Goal: Task Accomplishment & Management: Use online tool/utility

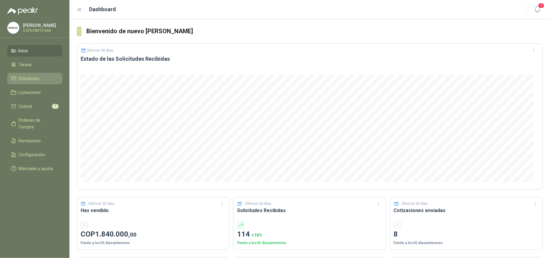
click at [27, 78] on span "Solicitudes" at bounding box center [29, 78] width 21 height 7
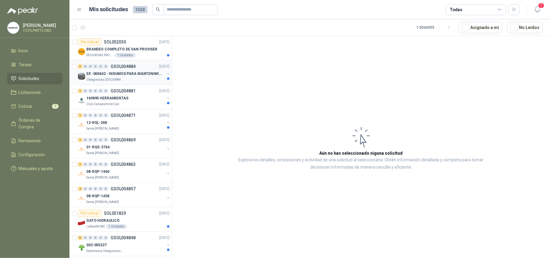
click at [120, 67] on p "GSOL004884" at bounding box center [122, 66] width 25 height 4
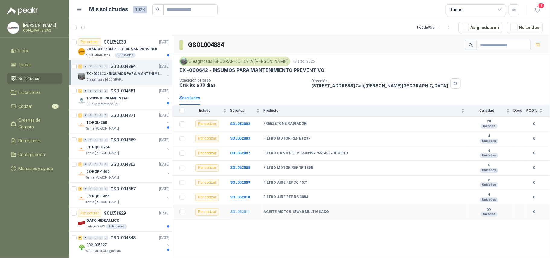
click at [244, 214] on b "SOL052011" at bounding box center [240, 211] width 20 height 4
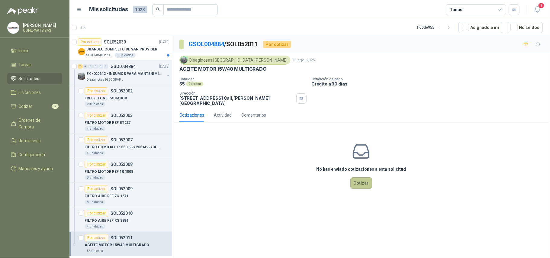
click at [359, 179] on button "Cotizar" at bounding box center [361, 182] width 22 height 11
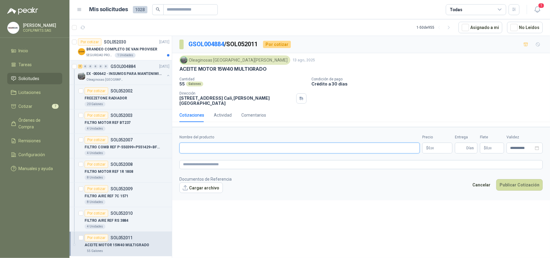
click at [215, 146] on input "Nombre del producto" at bounding box center [299, 147] width 240 height 11
type input "**********"
click at [438, 144] on body "[PERSON_NAME] COFILPARTS SAS Inicio Tareas Solicitudes Licitaciones Cotizar 7 Ó…" at bounding box center [275, 129] width 550 height 258
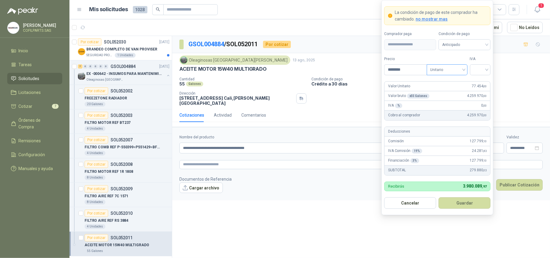
click at [464, 67] on div "Unitario" at bounding box center [446, 69] width 41 height 11
type input "********"
click at [447, 92] on div "Unitario con IVA" at bounding box center [446, 91] width 31 height 7
click at [485, 69] on input "search" at bounding box center [480, 69] width 14 height 9
click at [477, 101] on div "0%" at bounding box center [479, 100] width 11 height 7
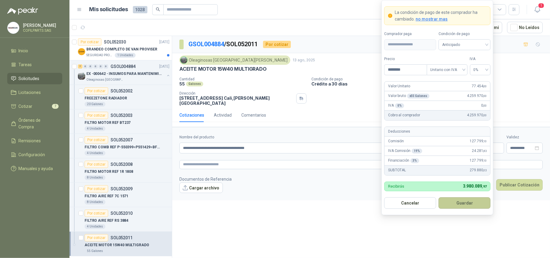
click at [464, 205] on button "Guardar" at bounding box center [464, 202] width 52 height 11
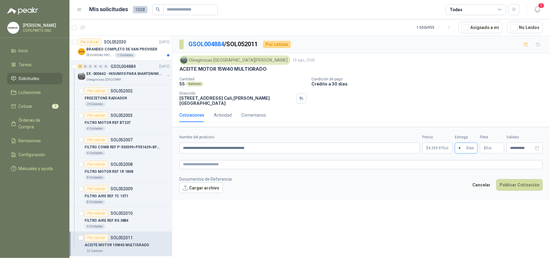
type input "*"
click at [490, 146] on span ",00" at bounding box center [490, 147] width 4 height 3
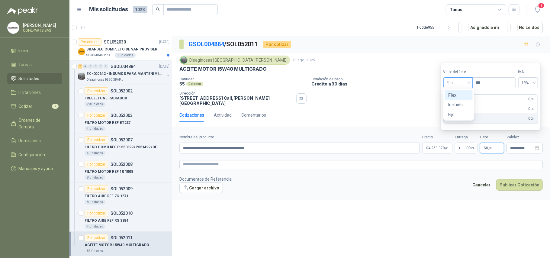
click at [470, 84] on div "Flex" at bounding box center [457, 82] width 29 height 11
click at [458, 105] on div "Incluido" at bounding box center [458, 104] width 21 height 7
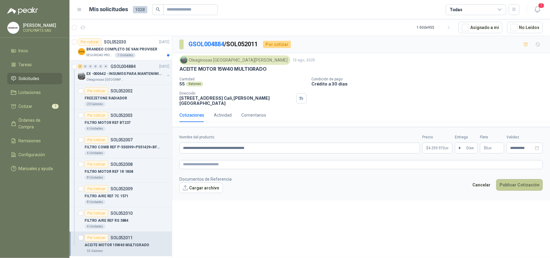
click at [510, 185] on button "Publicar Cotización" at bounding box center [519, 184] width 46 height 11
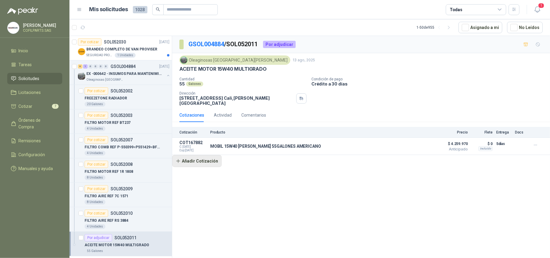
click at [187, 158] on button "Añadir Cotización" at bounding box center [196, 161] width 49 height 12
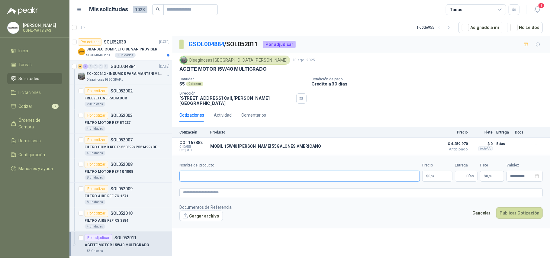
click at [196, 173] on input "Nombre del producto" at bounding box center [299, 176] width 240 height 11
type input "**********"
click at [431, 174] on span ",00" at bounding box center [432, 175] width 4 height 3
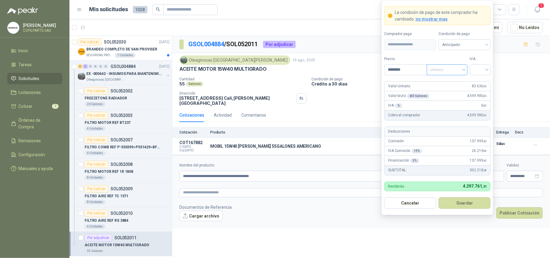
click at [461, 67] on span "Unitario" at bounding box center [447, 69] width 34 height 9
type input "********"
click at [447, 90] on div "Unitario con IVA" at bounding box center [446, 91] width 31 height 7
click at [488, 67] on div at bounding box center [480, 69] width 21 height 11
click at [480, 98] on div "0%" at bounding box center [479, 100] width 11 height 7
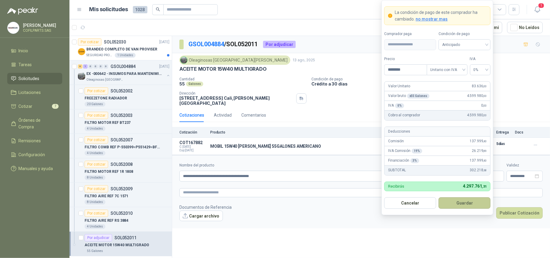
click at [457, 203] on button "Guardar" at bounding box center [464, 202] width 52 height 11
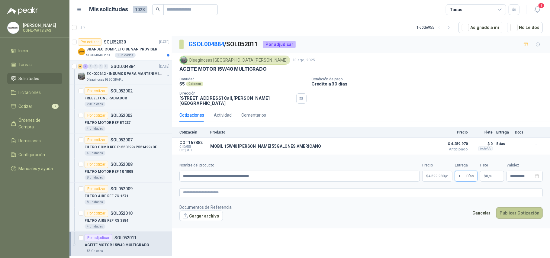
type input "*"
click at [519, 212] on button "Publicar Cotización" at bounding box center [519, 212] width 46 height 11
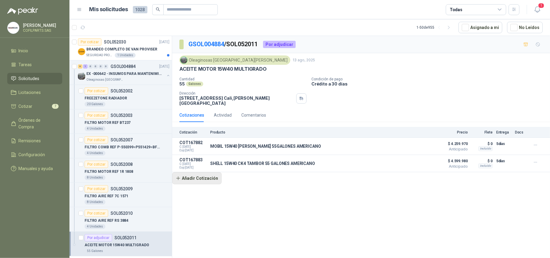
click at [197, 178] on button "Añadir Cotización" at bounding box center [196, 178] width 49 height 12
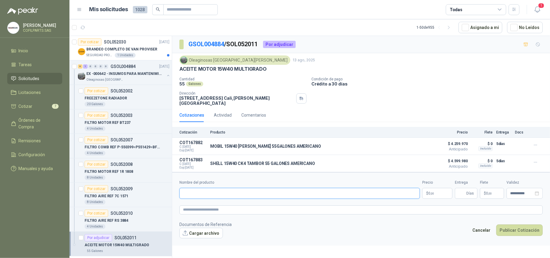
click at [193, 193] on input "Nombre del producto" at bounding box center [299, 193] width 240 height 11
type input "**********"
click at [433, 191] on body "[PERSON_NAME] COFILPARTS SAS Inicio Tareas Solicitudes Licitaciones Cotizar 7 Ó…" at bounding box center [275, 129] width 550 height 258
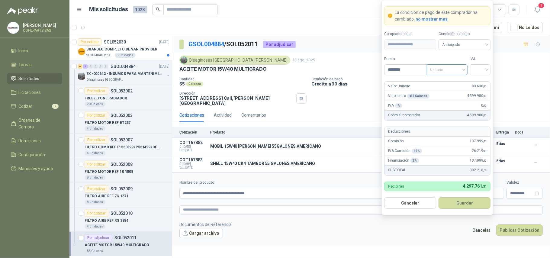
click at [463, 71] on span "Unitario" at bounding box center [447, 69] width 34 height 9
type input "********"
click at [452, 91] on div "Unitario con IVA" at bounding box center [446, 91] width 31 height 7
click at [487, 68] on div at bounding box center [480, 69] width 21 height 11
click at [476, 101] on div "0%" at bounding box center [479, 100] width 11 height 7
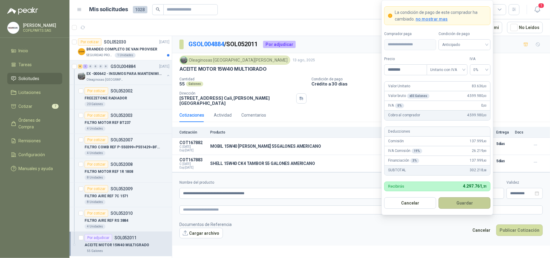
click at [461, 203] on button "Guardar" at bounding box center [464, 202] width 52 height 11
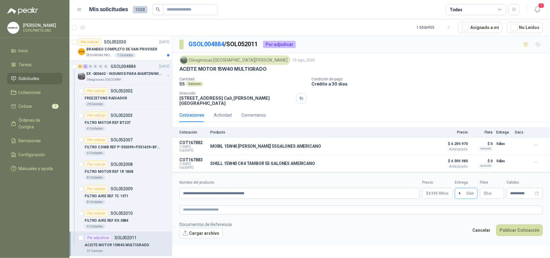
type input "*"
click at [487, 192] on span "0 ,00" at bounding box center [489, 193] width 6 height 4
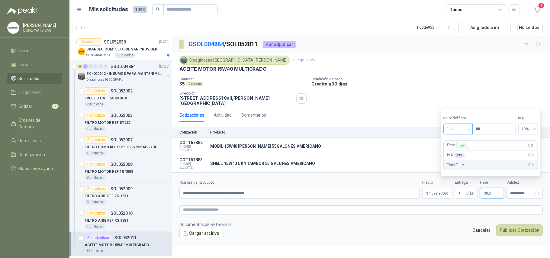
click at [470, 129] on div "Flex" at bounding box center [457, 128] width 29 height 11
click at [453, 150] on div "Incluido" at bounding box center [458, 151] width 21 height 7
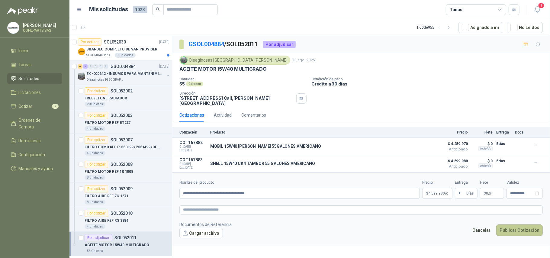
click at [512, 231] on button "Publicar Cotización" at bounding box center [519, 229] width 46 height 11
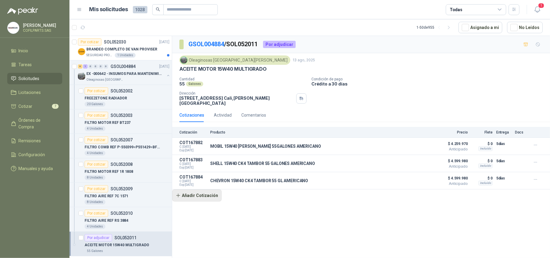
click at [195, 195] on button "Añadir Cotización" at bounding box center [196, 195] width 49 height 12
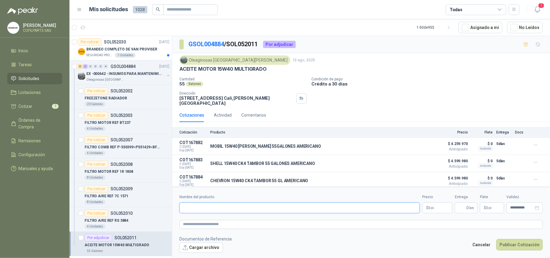
click at [191, 209] on input "Nombre del producto" at bounding box center [299, 207] width 240 height 11
type input "**********"
click at [431, 208] on span ",00" at bounding box center [432, 207] width 4 height 3
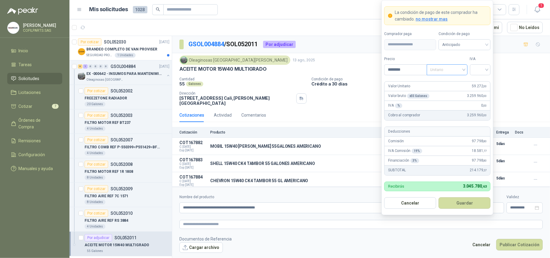
click at [464, 68] on div "Unitario" at bounding box center [446, 69] width 41 height 11
type input "********"
click at [439, 90] on div "Unitario con IVA" at bounding box center [446, 91] width 31 height 7
click at [486, 67] on input "search" at bounding box center [480, 69] width 14 height 9
click at [480, 99] on div "0%" at bounding box center [479, 100] width 11 height 7
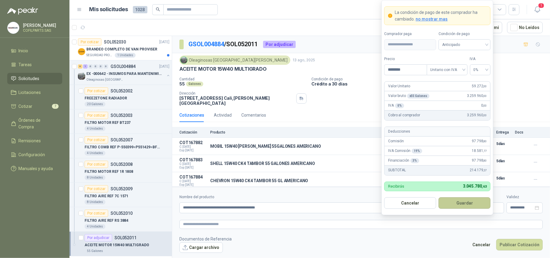
click at [457, 200] on button "Guardar" at bounding box center [464, 202] width 52 height 11
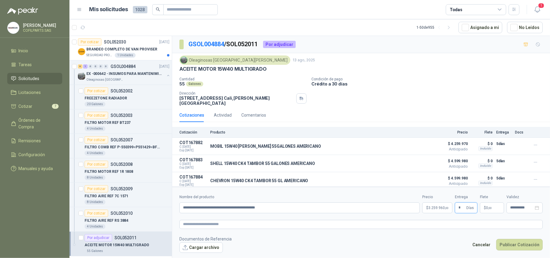
type input "*"
click at [491, 209] on span ",00" at bounding box center [490, 207] width 4 height 3
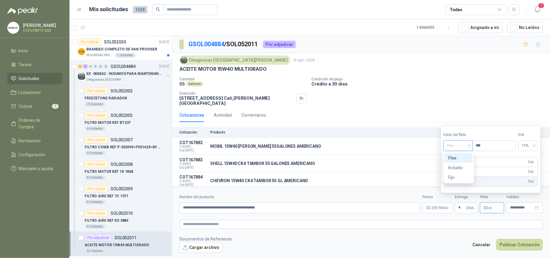
click at [469, 145] on span "Flex" at bounding box center [458, 145] width 22 height 9
click at [459, 170] on div "Incluido" at bounding box center [458, 167] width 21 height 7
click at [512, 246] on button "Publicar Cotización" at bounding box center [519, 244] width 46 height 11
